Goal: Information Seeking & Learning: Find specific fact

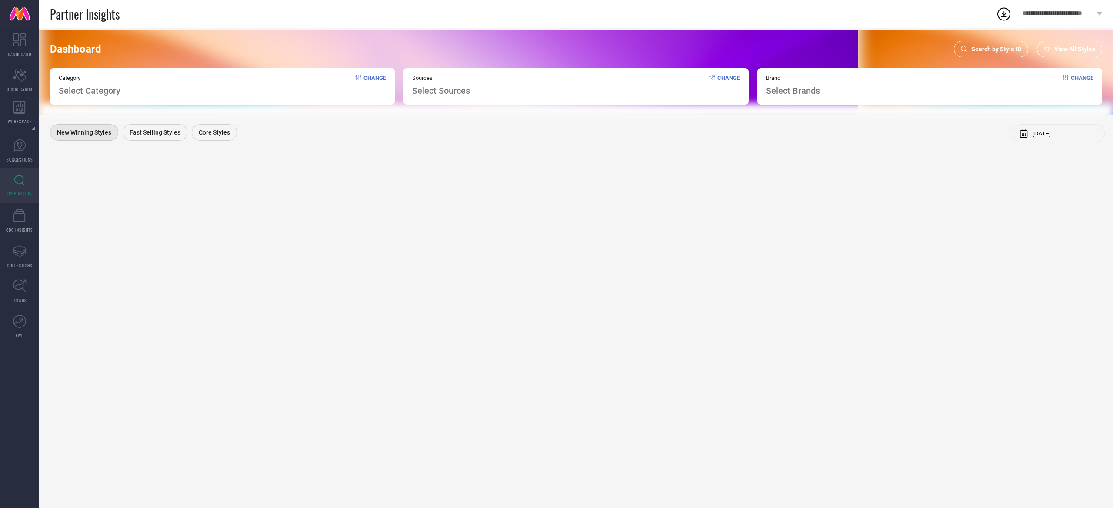
click at [1007, 50] on span "Search by Style ID" at bounding box center [996, 49] width 50 height 7
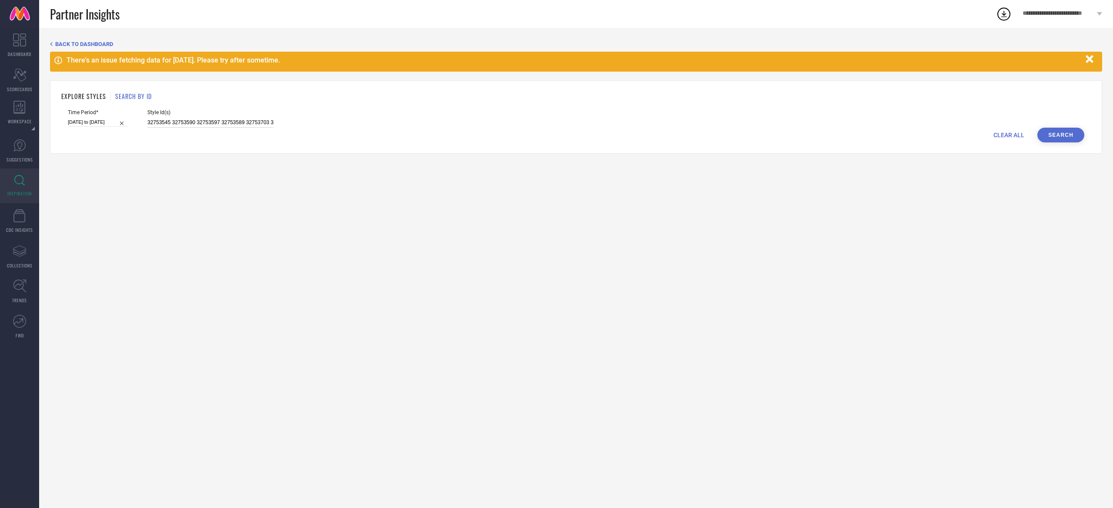
click at [227, 125] on input "32753545 32753590 32753597 32753589 32753703 32753695 33329611 33329621 3332966…" at bounding box center [210, 123] width 126 height 10
paste input "29142286 30160811 30160828 30160829 30160831 33765941 33765946 33765959 3376596…"
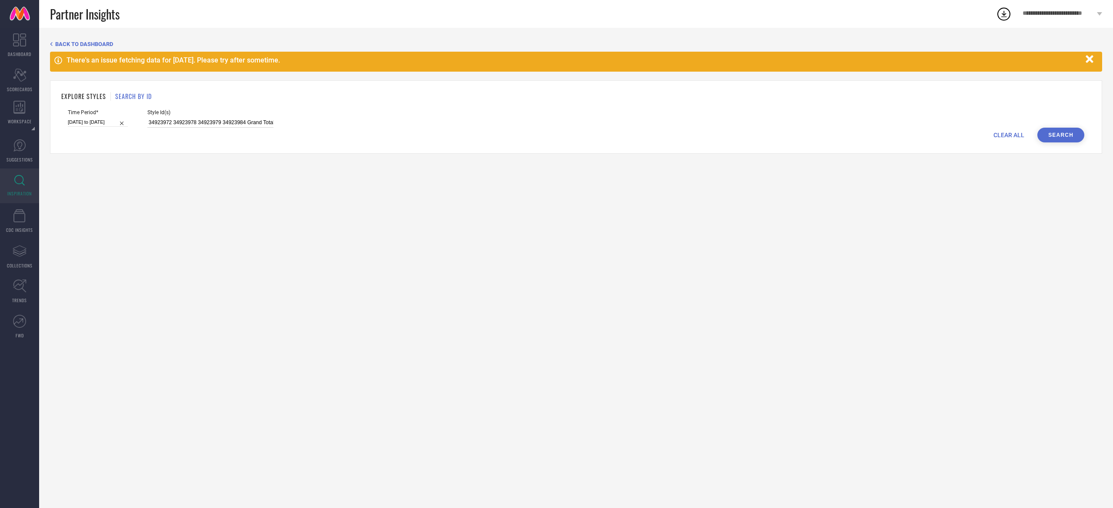
type input "29142286 30160811 30160828 30160829 30160831 33765941 33765946 33765959 3376596…"
click at [1062, 137] on button "Search" at bounding box center [1060, 135] width 47 height 15
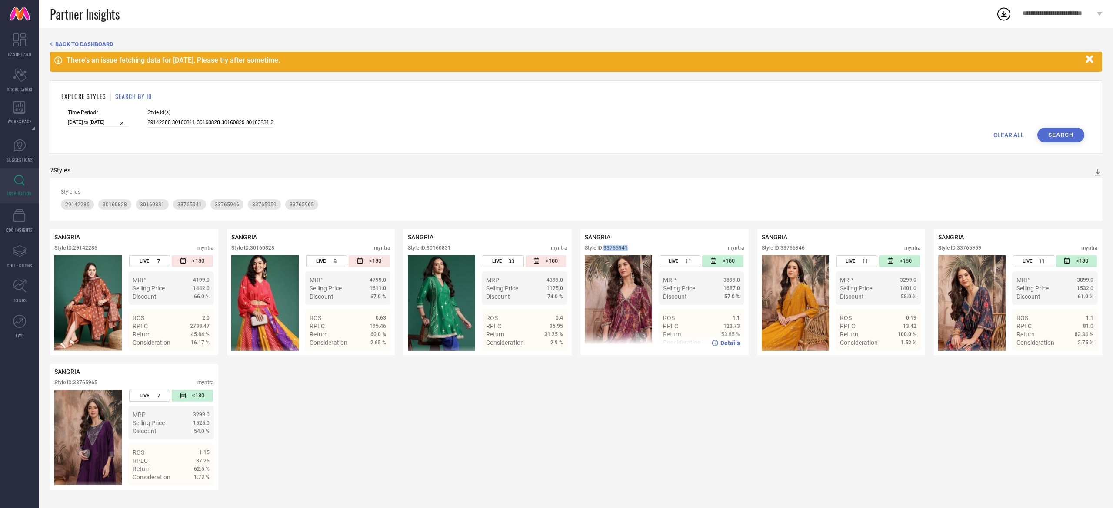
drag, startPoint x: 631, startPoint y: 246, endPoint x: 605, endPoint y: 253, distance: 26.9
click at [605, 253] on div "SANGRIA Style ID: 33765941 myntra" at bounding box center [664, 245] width 159 height 22
copy div "33765941"
drag, startPoint x: 991, startPoint y: 251, endPoint x: 958, endPoint y: 251, distance: 32.6
click at [958, 251] on div "Style ID: 33765959 myntra" at bounding box center [1017, 250] width 159 height 10
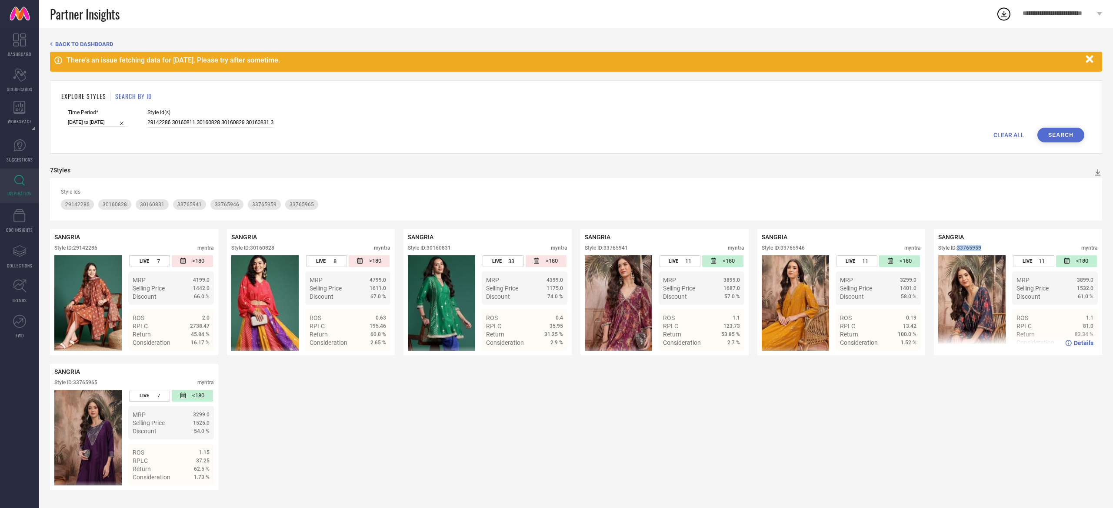
copy div "33765959"
click at [239, 119] on input "29142286 30160811 30160828 30160829 30160831 33765941 33765946 33765959 3376596…" at bounding box center [210, 123] width 126 height 10
paste input "33765490 33765491 33765492 33765493 33765496 33765499 33765502 33765505 3376550…"
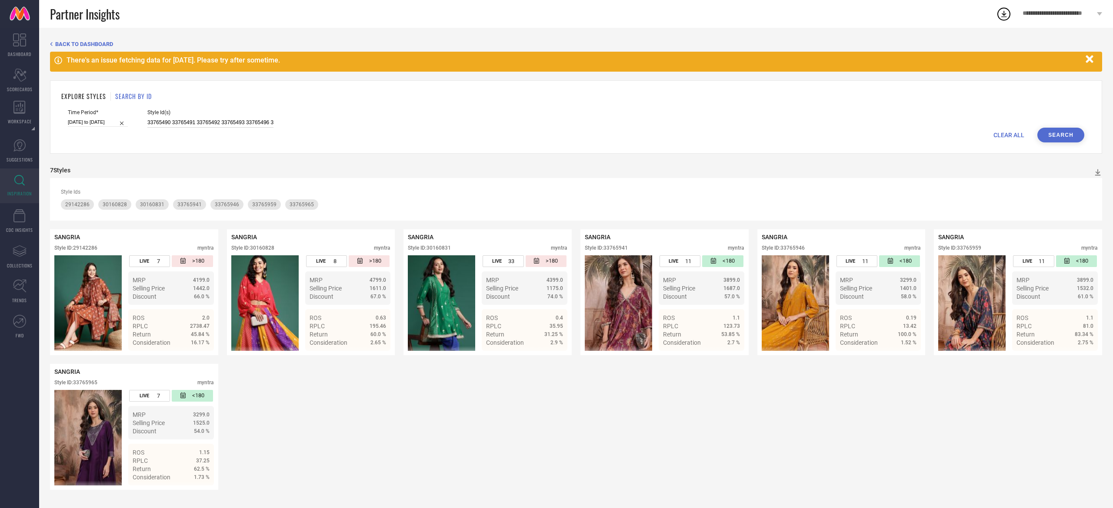
scroll to position [0, 984]
type input "33765490 33765491 33765492 33765493 33765496 33765499 33765502 33765505 3376550…"
click at [1063, 128] on div "Time Period* [DATE] to [DATE] Style Id(s) 33765490 33765491 33765492 33765493 3…" at bounding box center [576, 119] width 1016 height 18
click at [1055, 133] on button "Search" at bounding box center [1060, 135] width 47 height 15
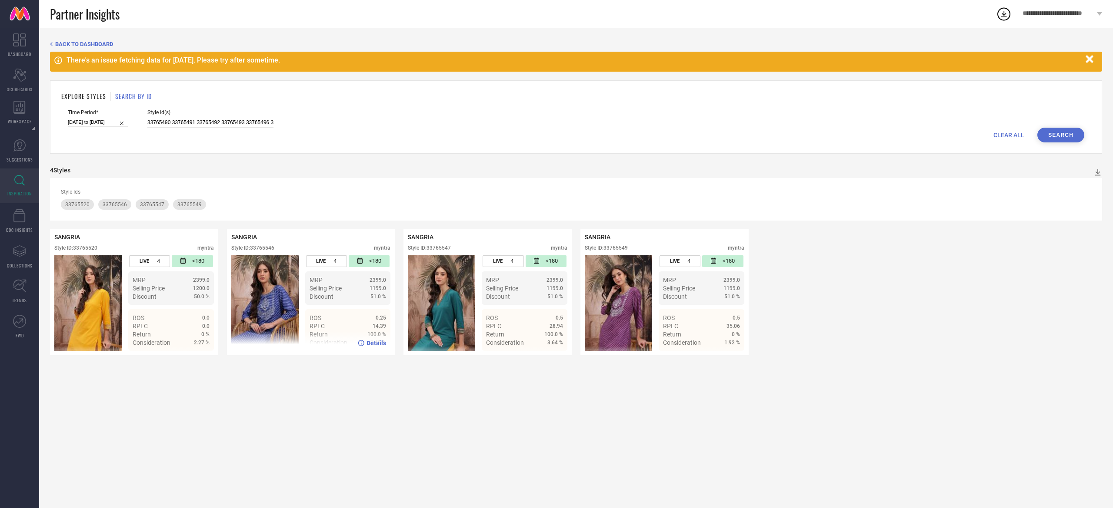
click at [268, 250] on div "Style ID: 33765546" at bounding box center [252, 248] width 43 height 6
copy div "33765546"
click at [616, 251] on div "Style ID: 33765549" at bounding box center [606, 248] width 43 height 6
copy div "33765549"
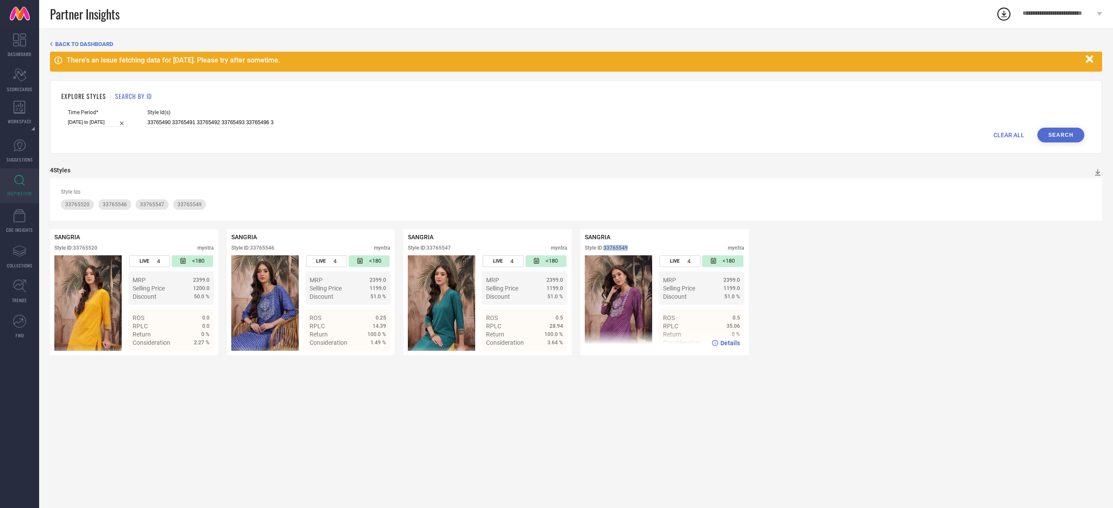
click at [616, 251] on div "Style ID: 33765549" at bounding box center [606, 248] width 43 height 6
click at [445, 251] on div "Style ID: 33765547" at bounding box center [429, 248] width 43 height 6
copy div "33765547"
click at [445, 251] on div "Style ID: 33765547" at bounding box center [429, 248] width 43 height 6
click at [86, 251] on div "Style ID: 33765520" at bounding box center [75, 248] width 43 height 6
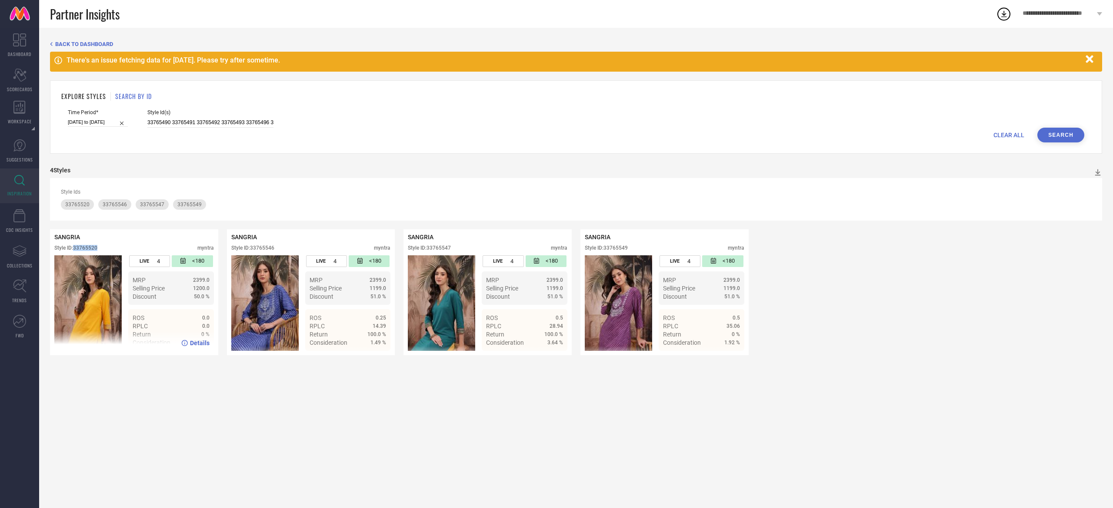
click at [86, 251] on div "Style ID: 33765520" at bounding box center [75, 248] width 43 height 6
copy div "33765520"
click at [209, 127] on input "33765490 33765491 33765492 33765493 33765496 33765499 33765502 33765505 3376550…" at bounding box center [210, 123] width 126 height 10
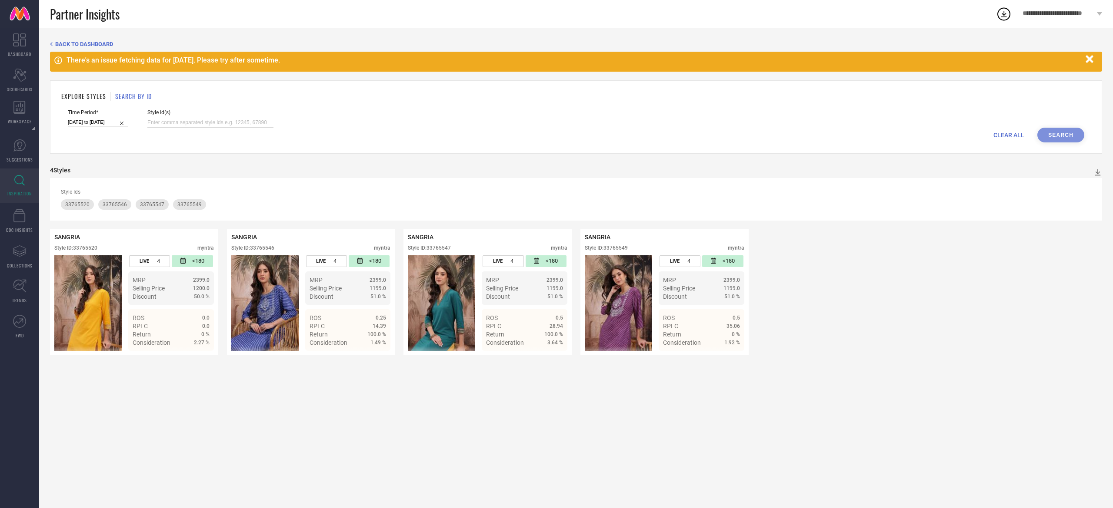
paste input "33765776 33765785 33765833 33765865 33765887 33765928 34923928 34923932 3492394…"
type input "33765776 33765785 33765833 33765865 33765887 33765928 34923928 34923932 3492394…"
click at [1057, 133] on button "Search" at bounding box center [1060, 135] width 47 height 15
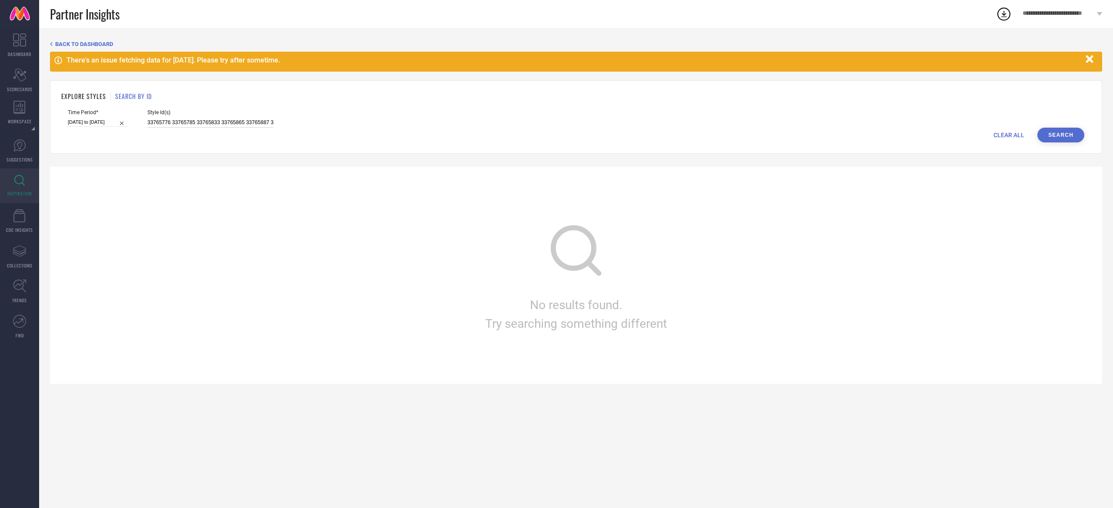
click at [178, 122] on input "33765776 33765785 33765833 33765865 33765887 33765928 34923928 34923932 3492394…" at bounding box center [210, 123] width 126 height 10
select select "6"
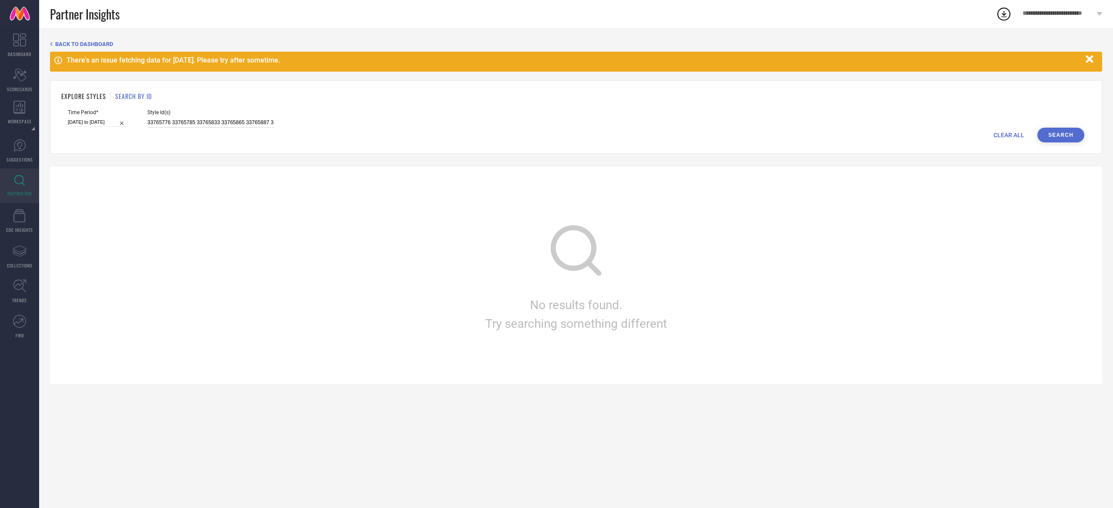
select select "2025"
select select "7"
select select "2025"
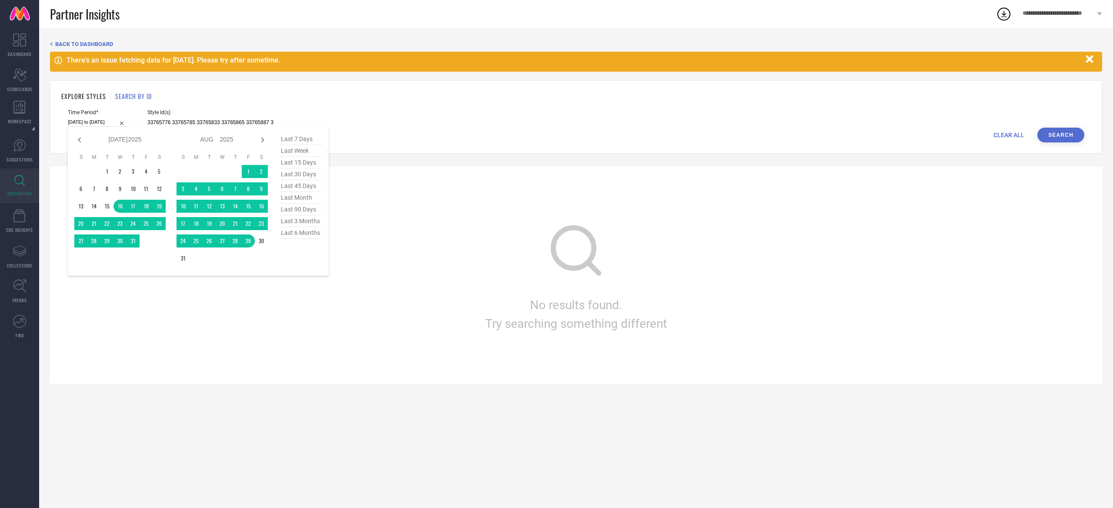
click at [112, 122] on input "[DATE] to [DATE]" at bounding box center [98, 122] width 60 height 9
click at [294, 150] on span "last week" at bounding box center [300, 151] width 43 height 12
type input "[DATE] to [DATE]"
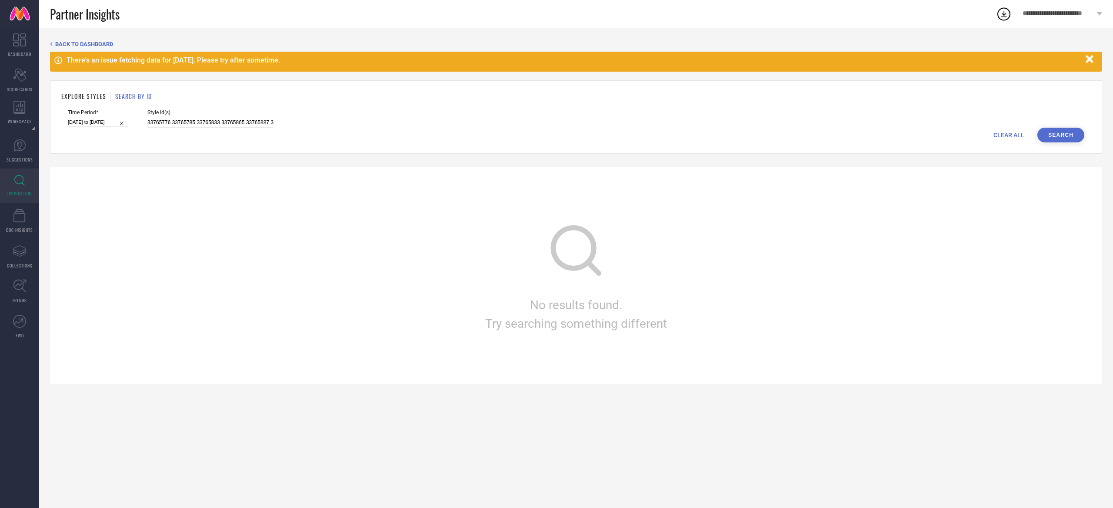
click at [1060, 137] on button "Search" at bounding box center [1060, 135] width 47 height 15
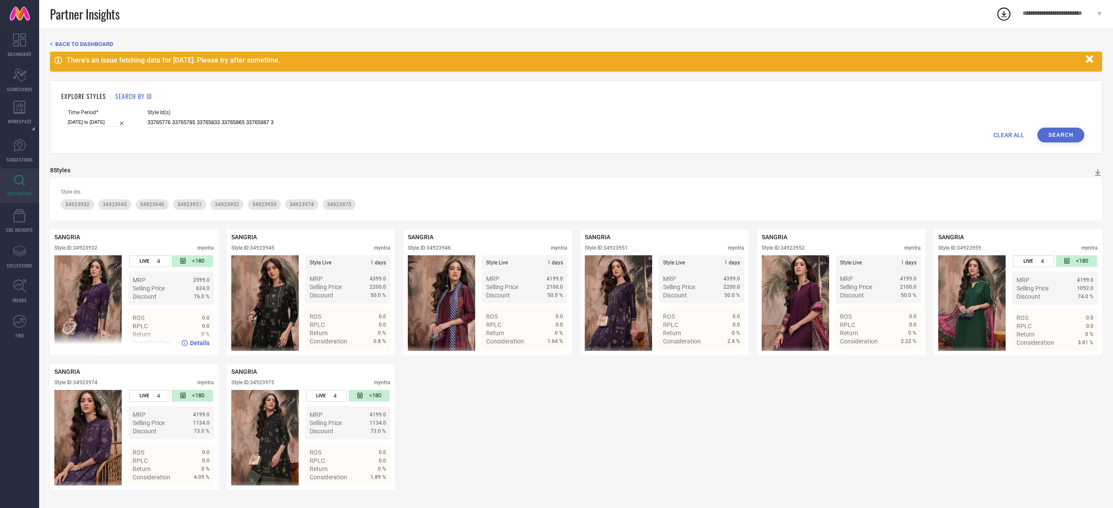
click at [92, 249] on div "Style ID: 34923932" at bounding box center [75, 248] width 43 height 6
copy div "34923932"
click at [189, 121] on input "33765776 33765785 33765833 33765865 33765887 33765928 34923928 34923932 3492394…" at bounding box center [210, 123] width 126 height 10
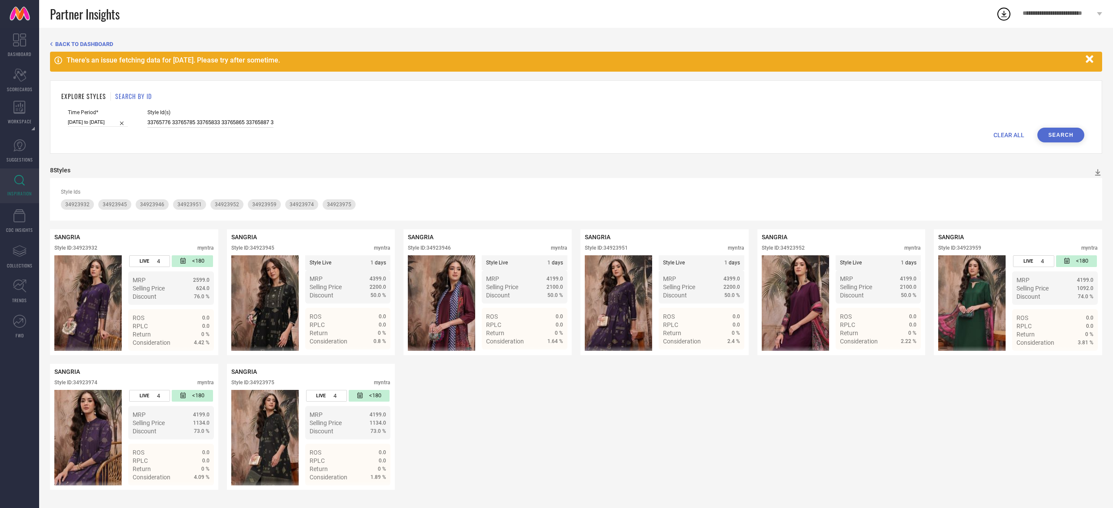
click at [189, 121] on input "33765776 33765785 33765833 33765865 33765887 33765928 34923928 34923932 3492394…" at bounding box center [210, 123] width 126 height 10
paste input "29200080 29200108 29411822 29411830 29411834 29411850 29411852 29411864 2941187…"
type input "29200080 29200108 29411822 29411830 29411834 29411850 29411852 29411864 2941187…"
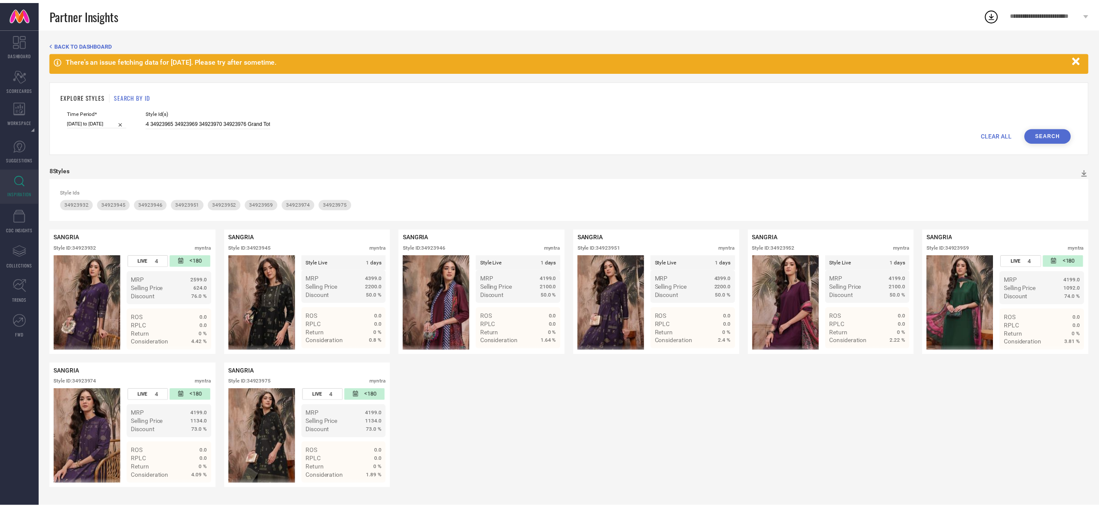
scroll to position [0, 0]
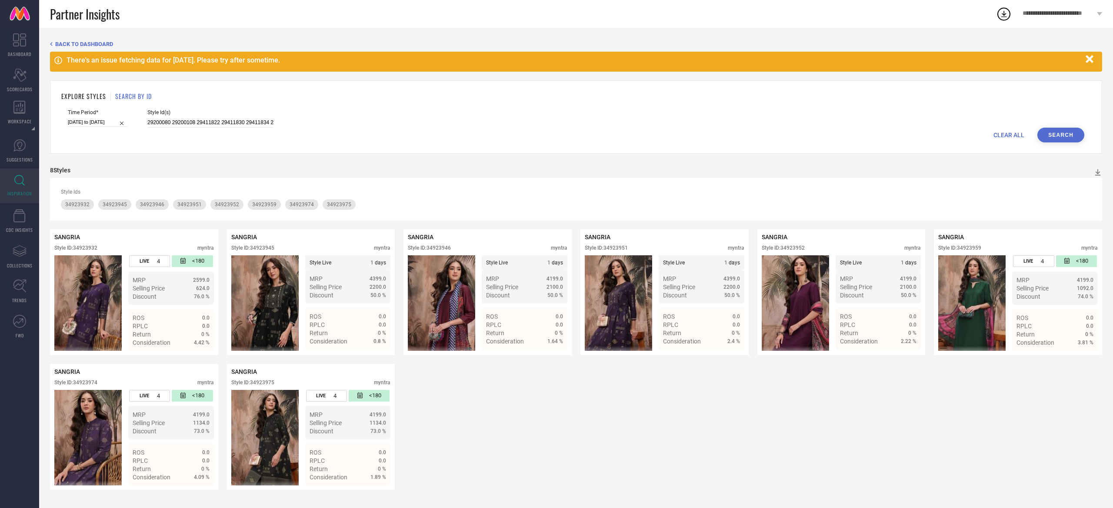
click at [1062, 133] on button "Search" at bounding box center [1060, 135] width 47 height 15
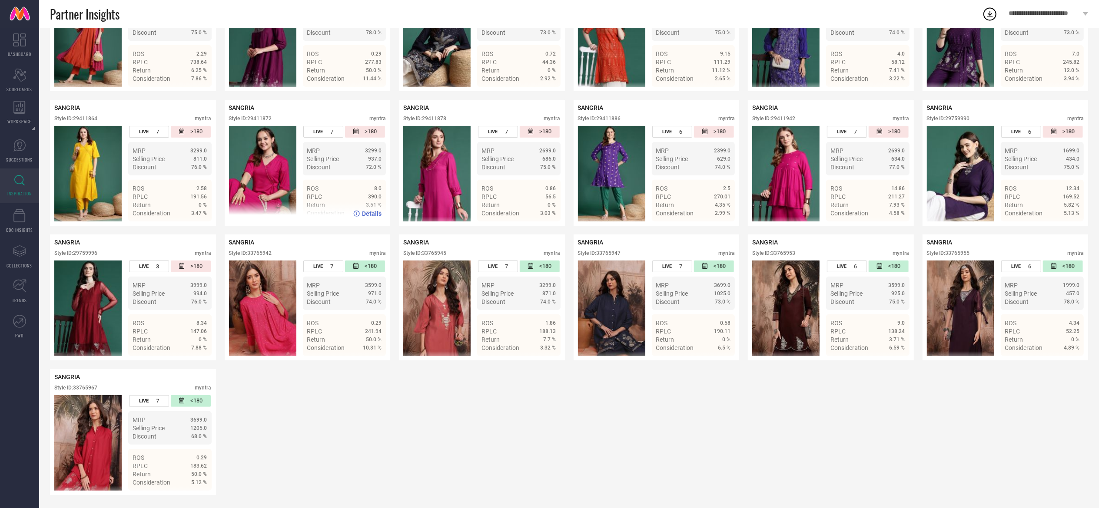
scroll to position [197, 0]
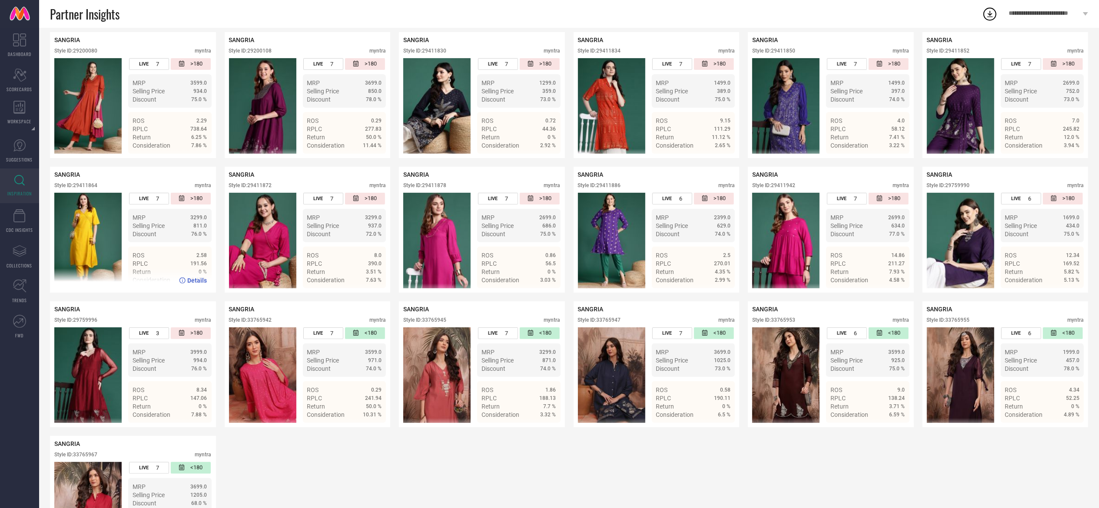
click at [89, 187] on div "Style ID: 29411864" at bounding box center [75, 186] width 43 height 6
copy div "29411864"
click at [89, 187] on div "Style ID: 29411864" at bounding box center [75, 186] width 43 height 6
click at [266, 186] on div "Style ID: 29411872" at bounding box center [250, 186] width 43 height 6
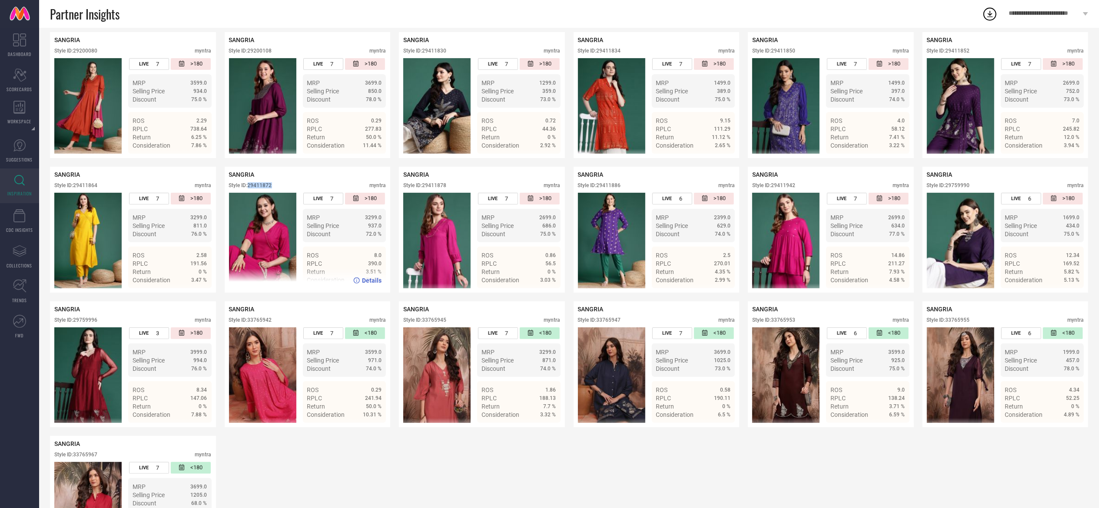
copy div "29411872"
click at [794, 53] on div "Style ID: 29411850" at bounding box center [773, 51] width 43 height 6
copy div "29411850"
click at [91, 54] on div "Style ID: 29200080" at bounding box center [75, 51] width 43 height 6
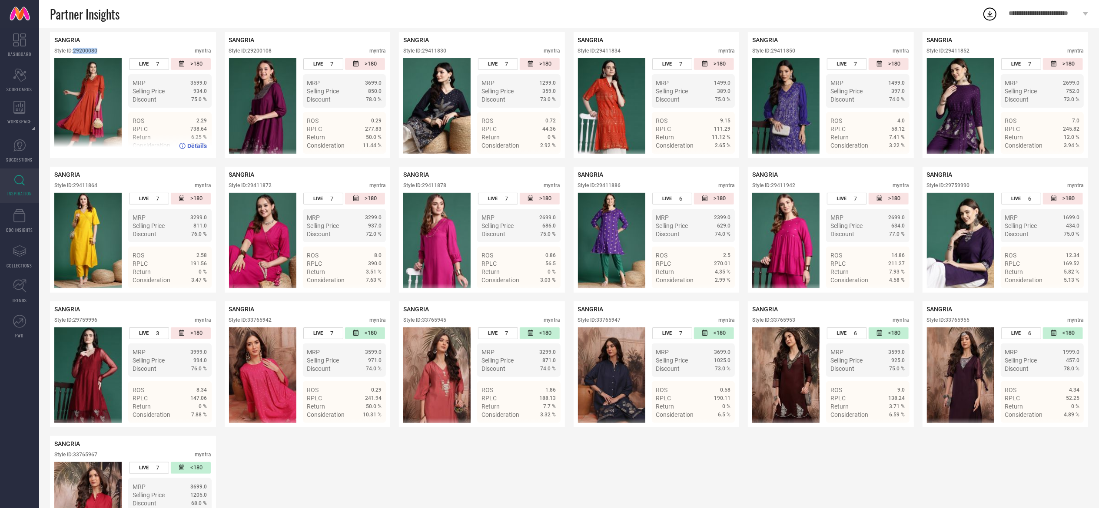
click at [91, 54] on div "Style ID: 29200080" at bounding box center [75, 51] width 43 height 6
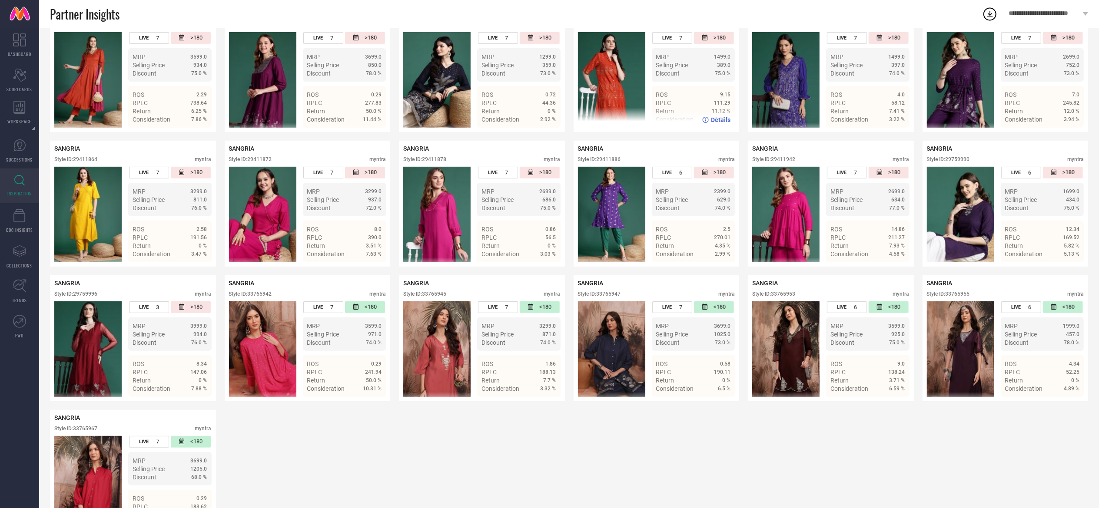
scroll to position [0, 0]
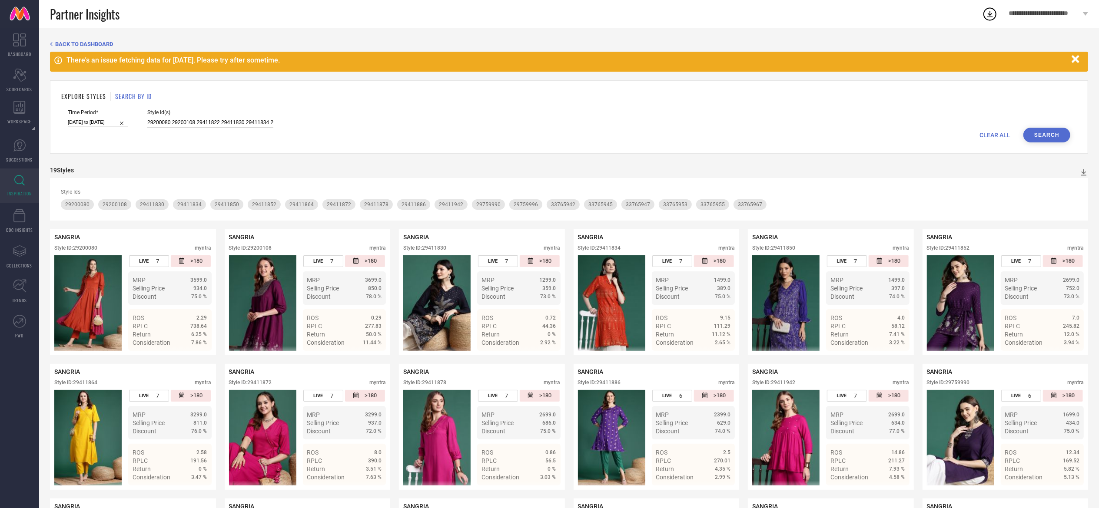
click at [230, 123] on input "29200080 29200108 29411822 29411830 29411834 29411850 29411852 29411864 2941187…" at bounding box center [210, 123] width 126 height 10
paste input "33765501 33765524 33765537 33765553 33765720 33765733 33765739 33765745 3376575…"
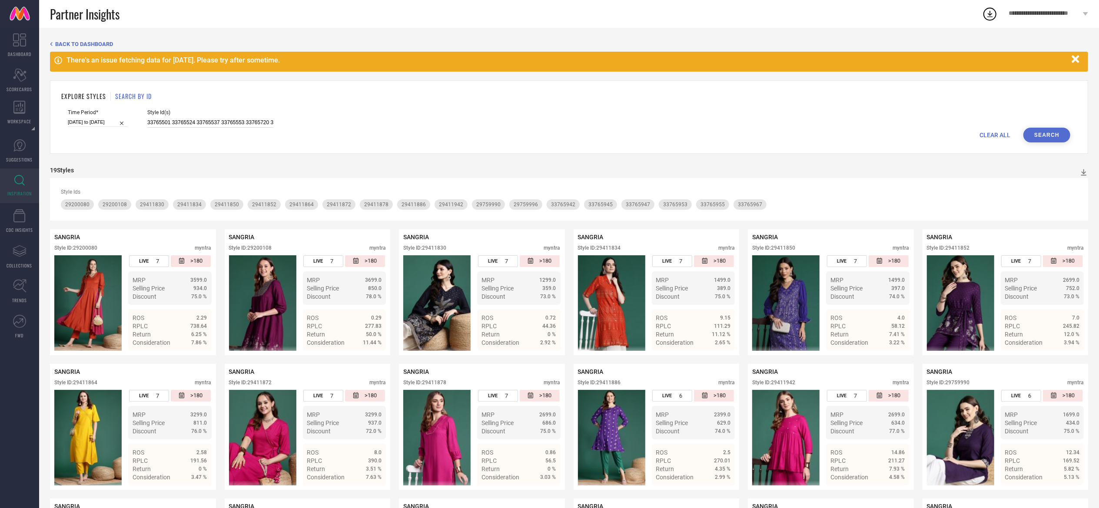
scroll to position [0, 1601]
type input "33765501 33765524 33765537 33765553 33765720 33765733 33765739 33765745 3376575…"
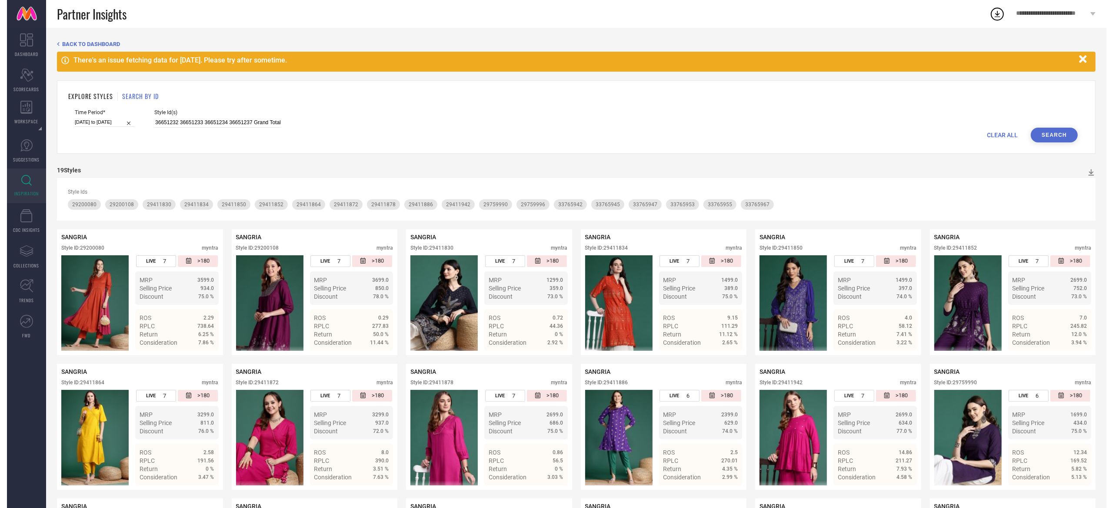
scroll to position [0, 0]
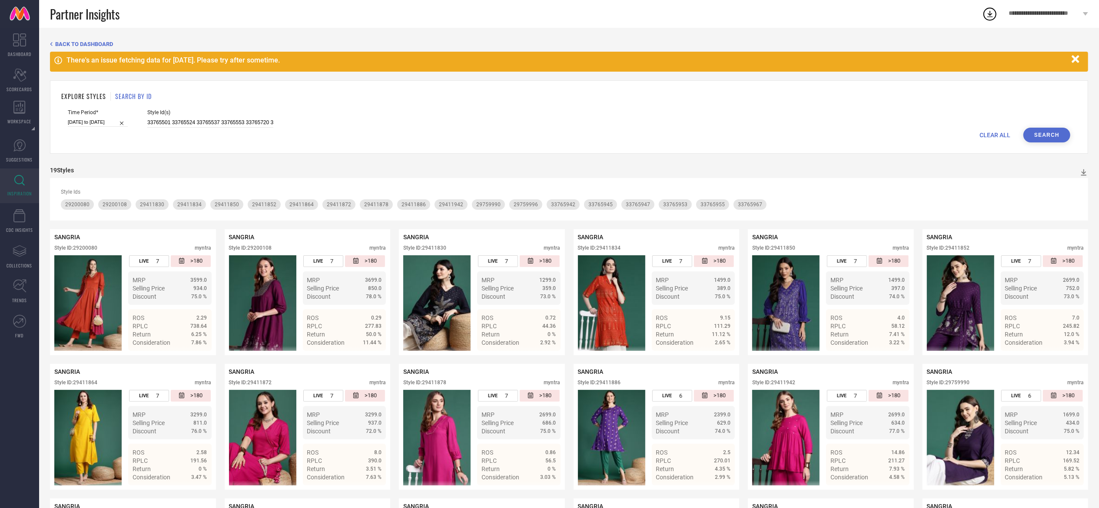
click at [1043, 136] on button "Search" at bounding box center [1046, 135] width 47 height 15
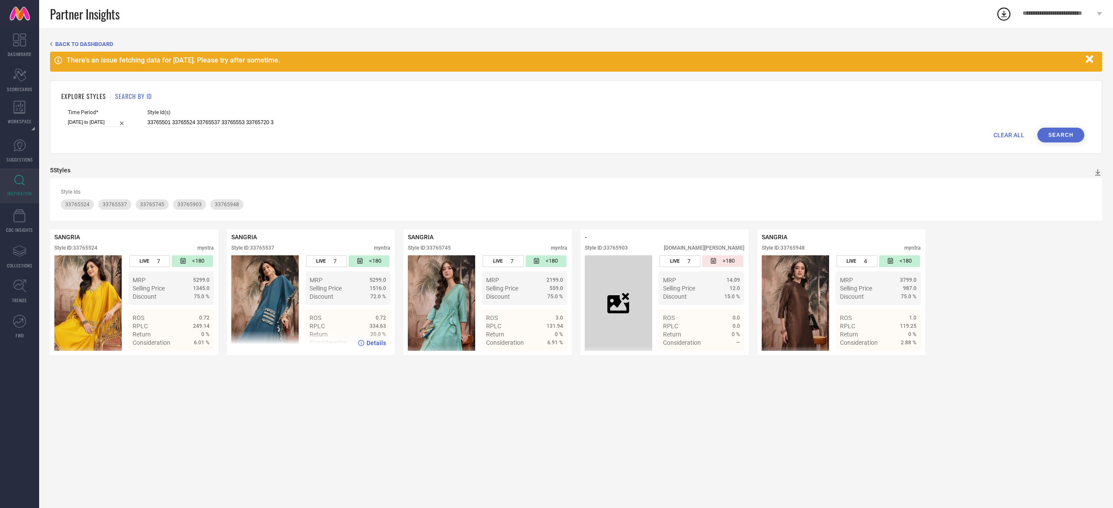
click at [266, 249] on div "SANGRIA Style ID: 33765537 myntra" at bounding box center [310, 245] width 159 height 22
click at [266, 249] on div "Style ID: 33765537" at bounding box center [252, 248] width 43 height 6
click at [89, 249] on div "Style ID: 33765524" at bounding box center [75, 248] width 43 height 6
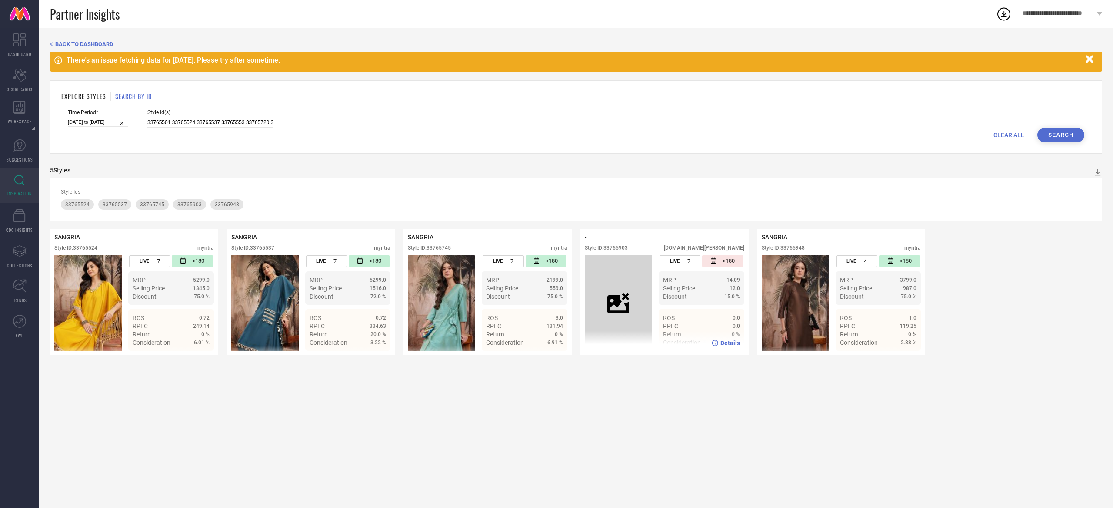
click at [611, 247] on div "Style ID: 33765903" at bounding box center [606, 248] width 43 height 6
click at [263, 123] on input "33765501 33765524 33765537 33765553 33765720 33765733 33765739 33765745 3376575…" at bounding box center [210, 123] width 126 height 10
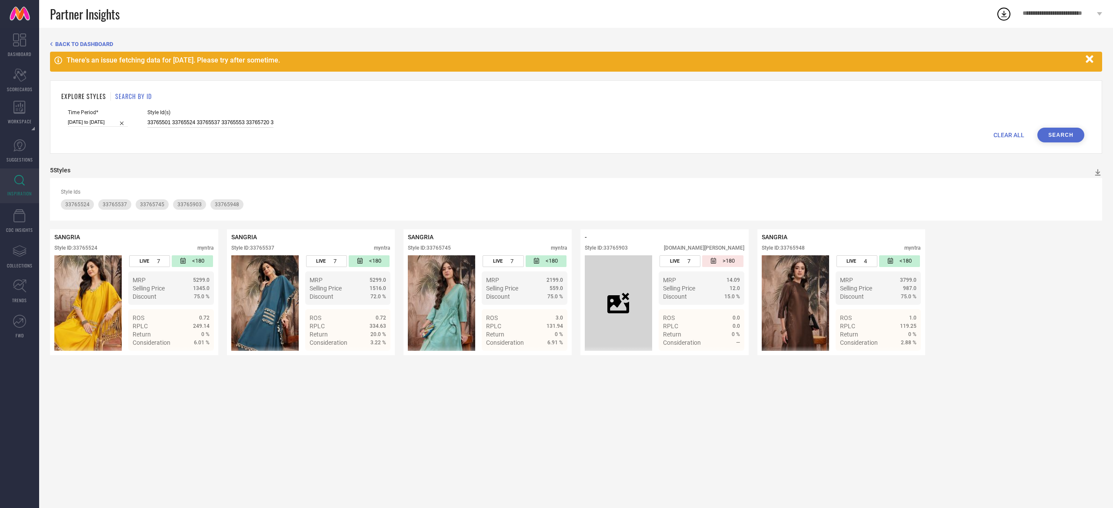
scroll to position [0, 4]
click at [263, 123] on input "33765501 33765524 33765537 33765553 33765720 33765733 33765739 33765745 3376575…" at bounding box center [210, 123] width 126 height 10
paste input "29142088 29142090 29142154 29142178 29142232 29142264 29410874 29431616 2943162…"
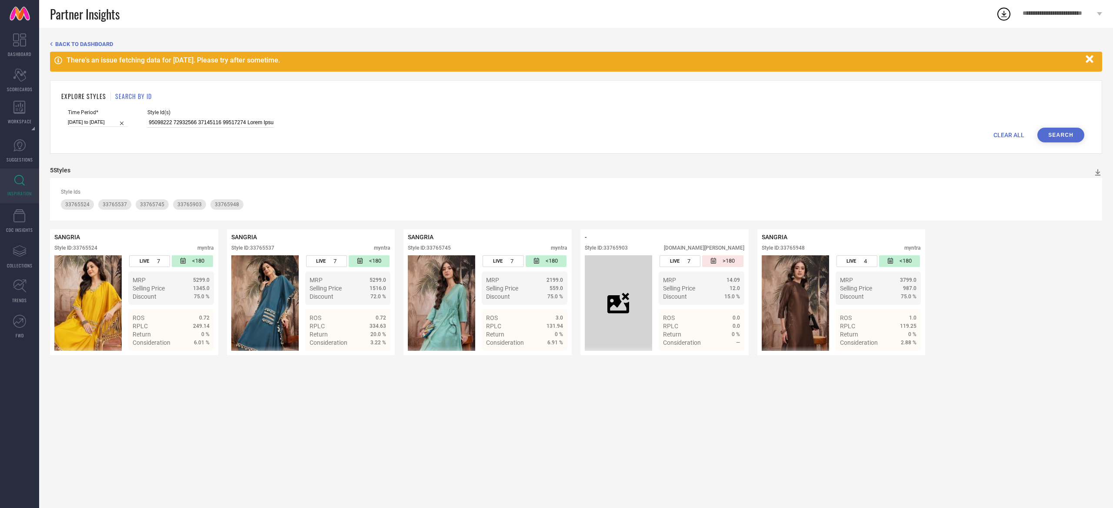
type input "29142088 29142090 29142154 29142178 29142232 29142264 29410874 29431616 2943162…"
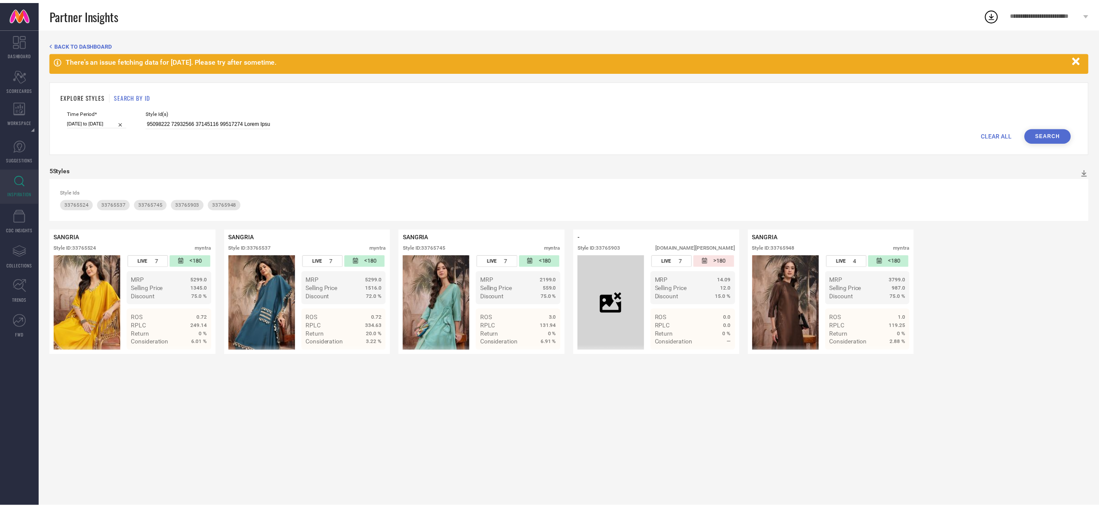
scroll to position [0, 0]
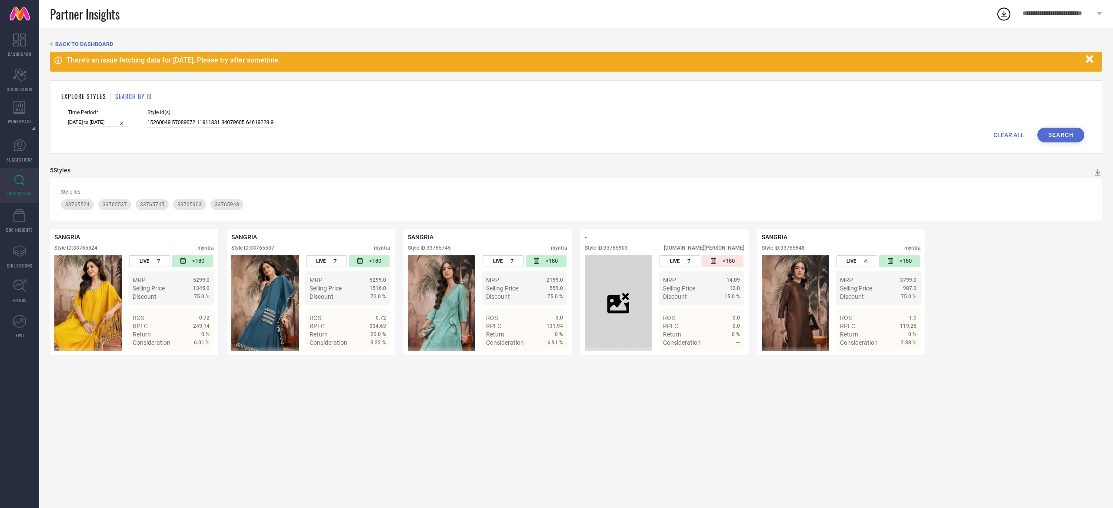
click at [1073, 138] on button "Search" at bounding box center [1060, 135] width 47 height 15
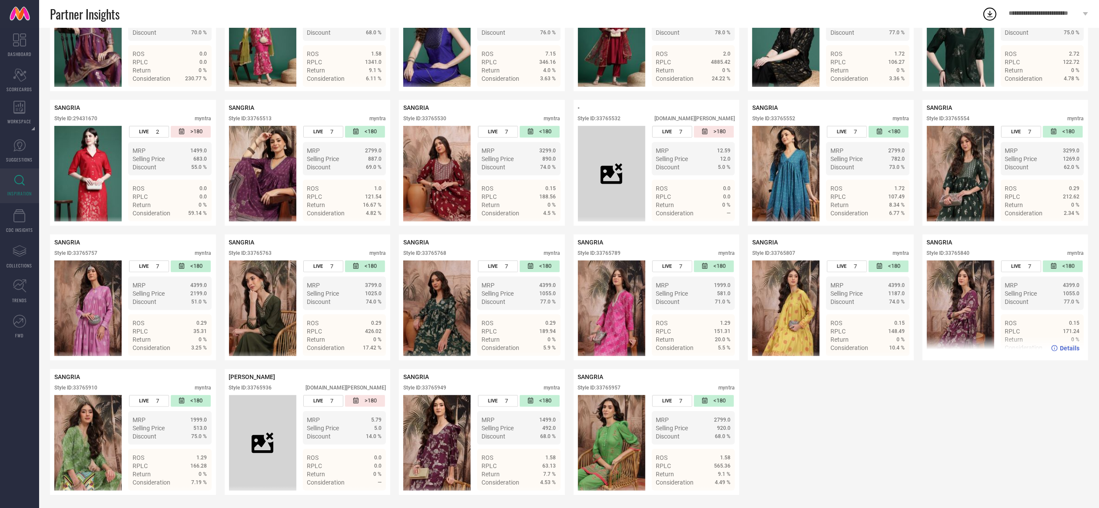
scroll to position [269, 0]
click at [77, 450] on img at bounding box center [87, 443] width 67 height 96
click at [440, 251] on div "Style ID: 33765768" at bounding box center [424, 253] width 43 height 6
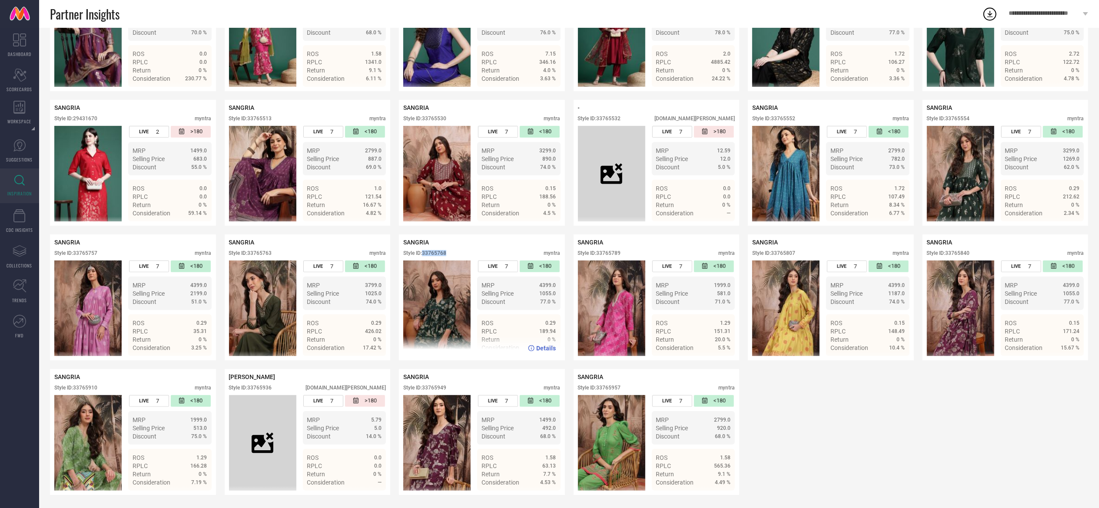
click at [440, 251] on div "Style ID: 33765768" at bounding box center [424, 253] width 43 height 6
click at [966, 252] on div "Style ID: 33765840" at bounding box center [948, 253] width 43 height 6
click at [788, 254] on div "Style ID: 33765807" at bounding box center [773, 253] width 43 height 6
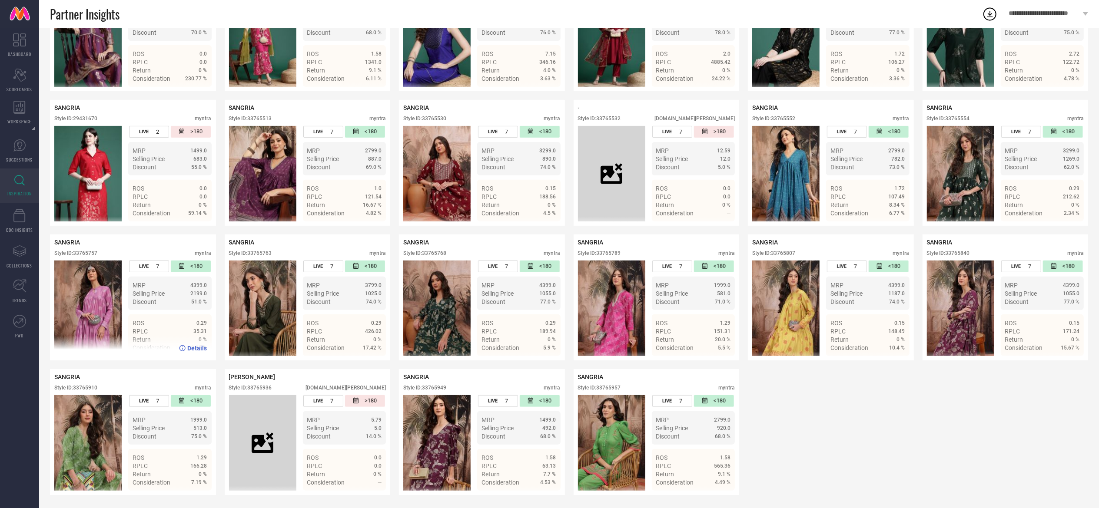
click at [90, 252] on div "Style ID: 33765757" at bounding box center [75, 253] width 43 height 6
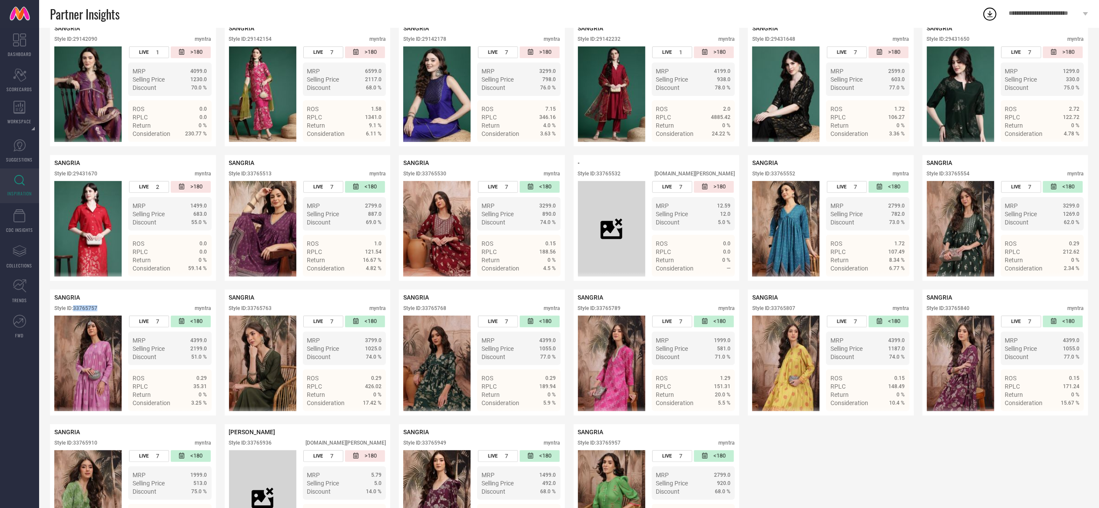
scroll to position [209, 0]
click at [444, 176] on div "Style ID: 33765530 myntra" at bounding box center [481, 175] width 157 height 10
click at [444, 176] on div "Style ID: 33765530" at bounding box center [424, 173] width 43 height 6
click at [961, 176] on div "Style ID: 33765554" at bounding box center [948, 173] width 43 height 6
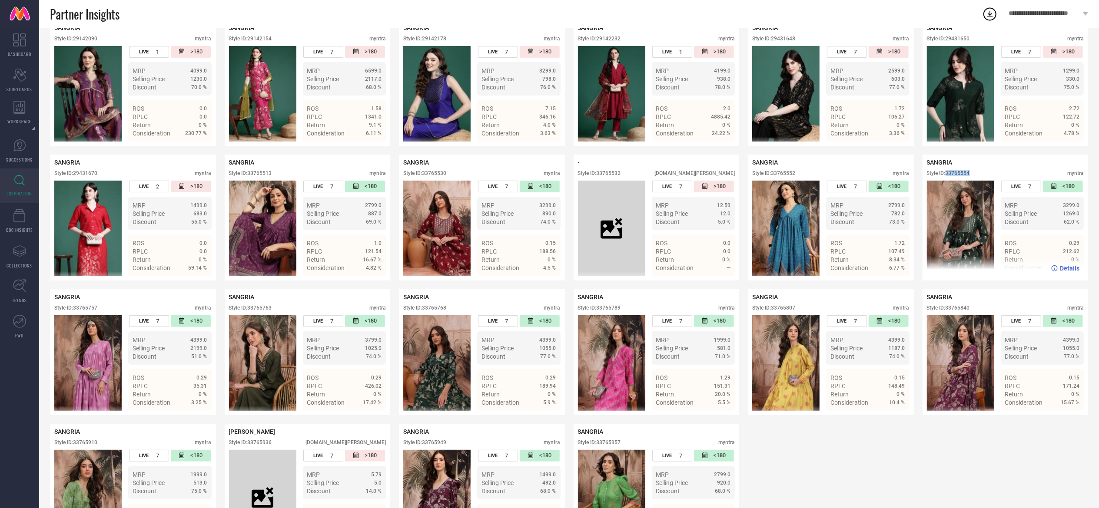
click at [961, 176] on div "Style ID: 33765554" at bounding box center [948, 173] width 43 height 6
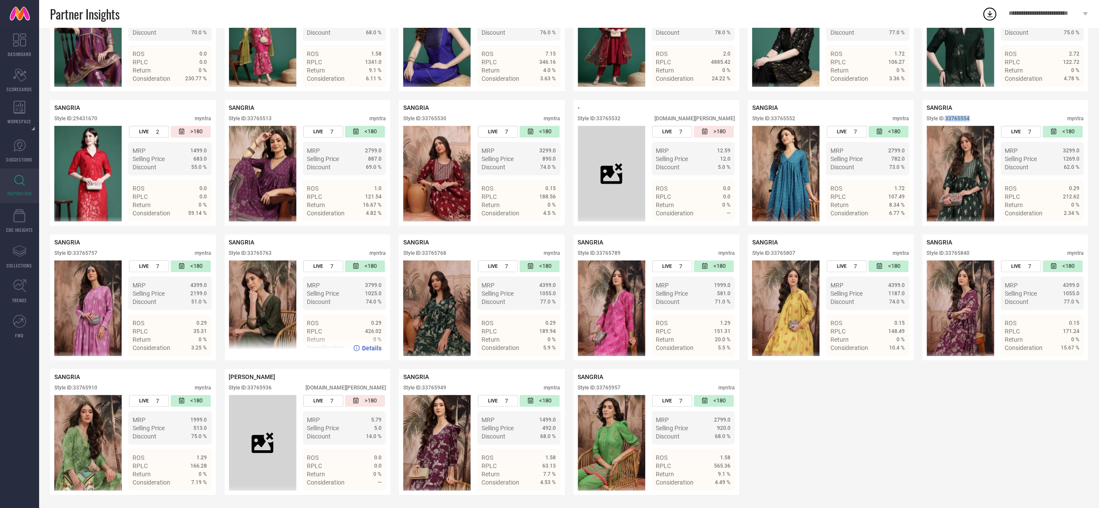
scroll to position [269, 0]
